Goal: Find contact information: Find contact information

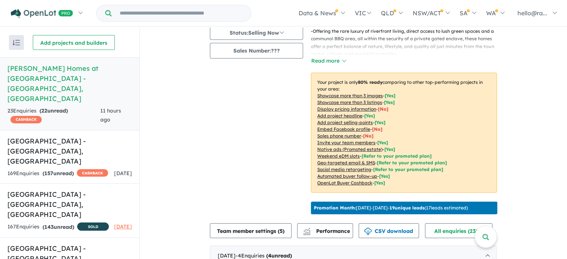
scroll to position [223, 0]
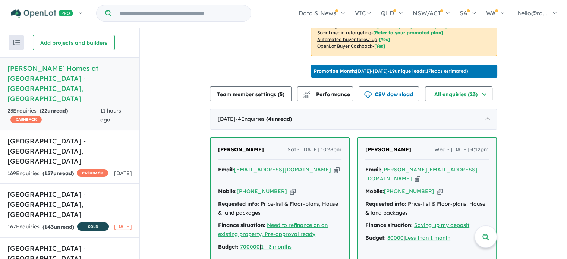
click at [334, 174] on icon "button" at bounding box center [337, 170] width 6 height 8
click at [290, 189] on icon "button" at bounding box center [293, 191] width 6 height 8
drag, startPoint x: 262, startPoint y: 156, endPoint x: 194, endPoint y: 159, distance: 68.6
click at [194, 159] on div "View 7 projects in your account [PERSON_NAME] Homes at [GEOGRAPHIC_DATA] - [GEO…" at bounding box center [353, 156] width 427 height 704
copy span "[PERSON_NAME]"
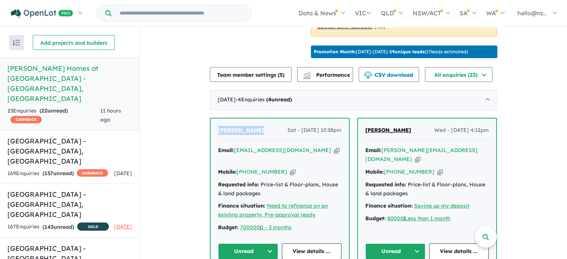
scroll to position [261, 0]
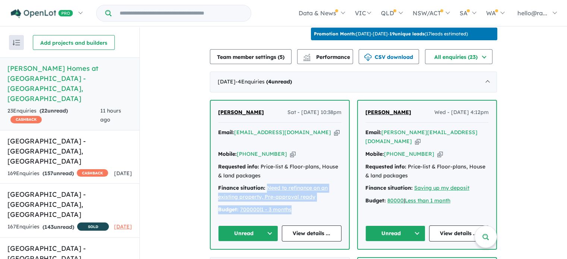
drag, startPoint x: 295, startPoint y: 209, endPoint x: 264, endPoint y: 189, distance: 37.5
click at [264, 189] on div "Email: [EMAIL_ADDRESS][DOMAIN_NAME] Copied! Mobile: [PHONE_NUMBER] Copied! Requ…" at bounding box center [279, 172] width 123 height 89
copy div "Need to refinance on an existing property, Pre-approval ready Budget: 700000 | …"
click at [291, 226] on link "View details ..." at bounding box center [312, 233] width 60 height 16
